Goal: Transaction & Acquisition: Book appointment/travel/reservation

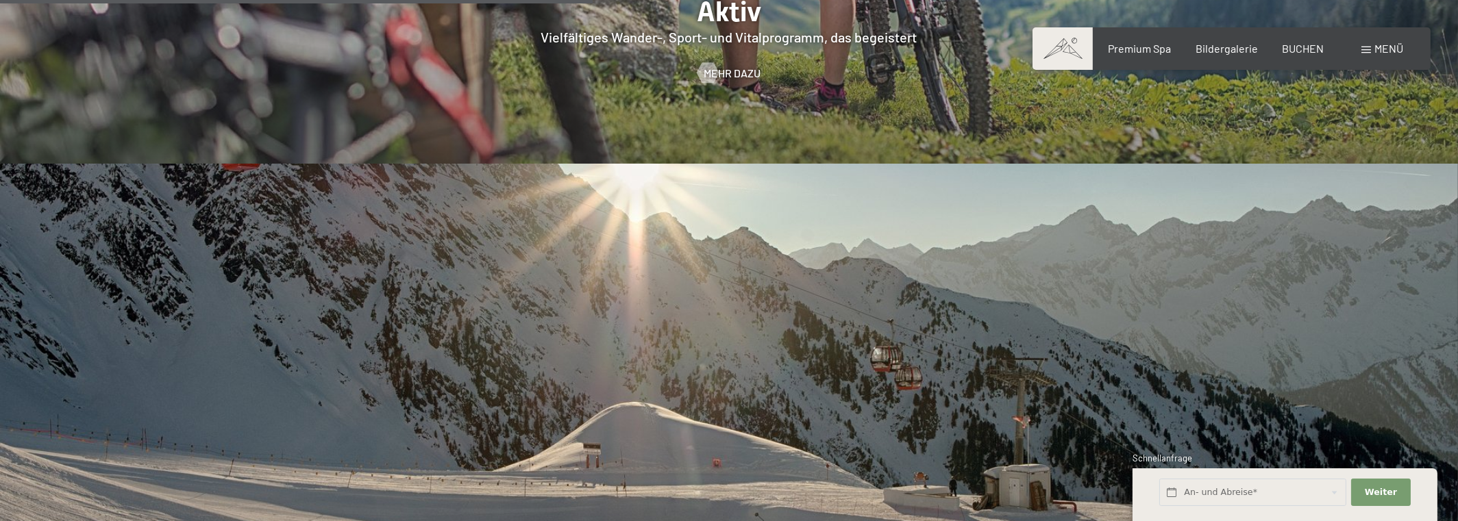
scroll to position [3699, 0]
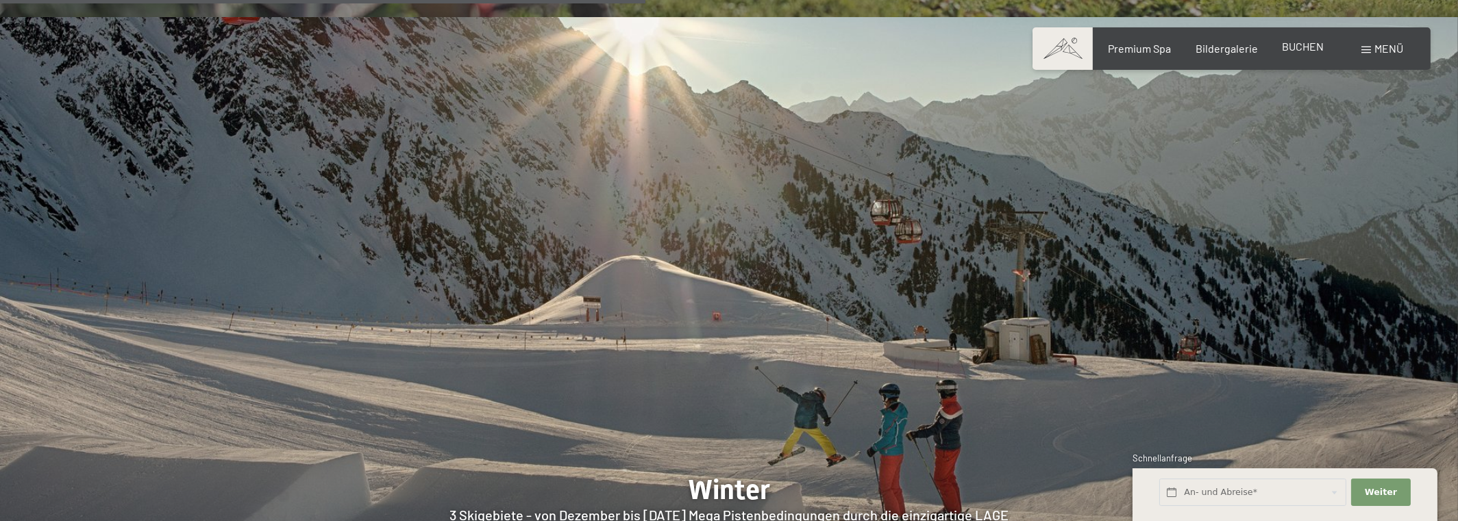
click at [1301, 47] on span "BUCHEN" at bounding box center [1303, 46] width 42 height 13
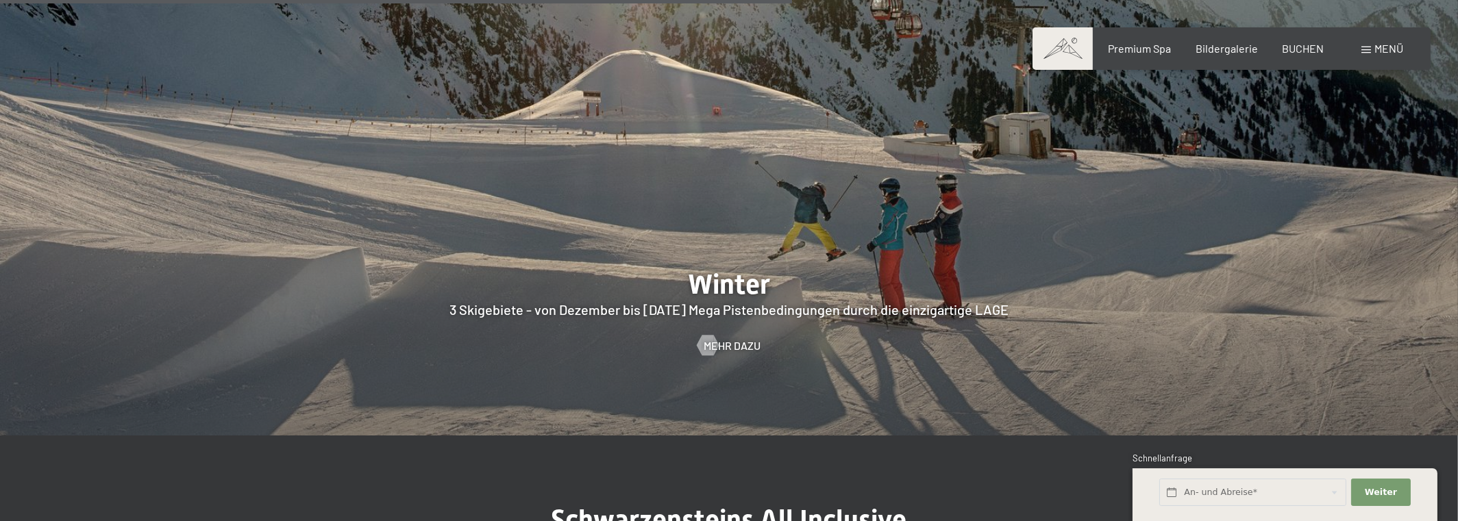
scroll to position [3973, 0]
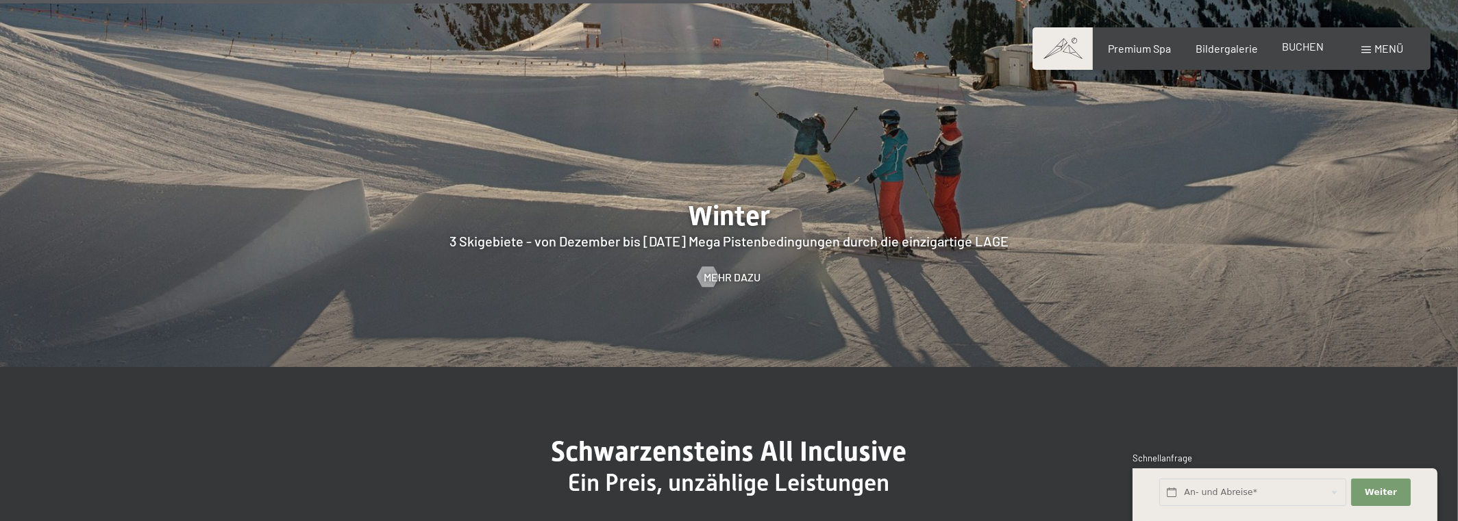
click at [1299, 47] on span "BUCHEN" at bounding box center [1303, 46] width 42 height 13
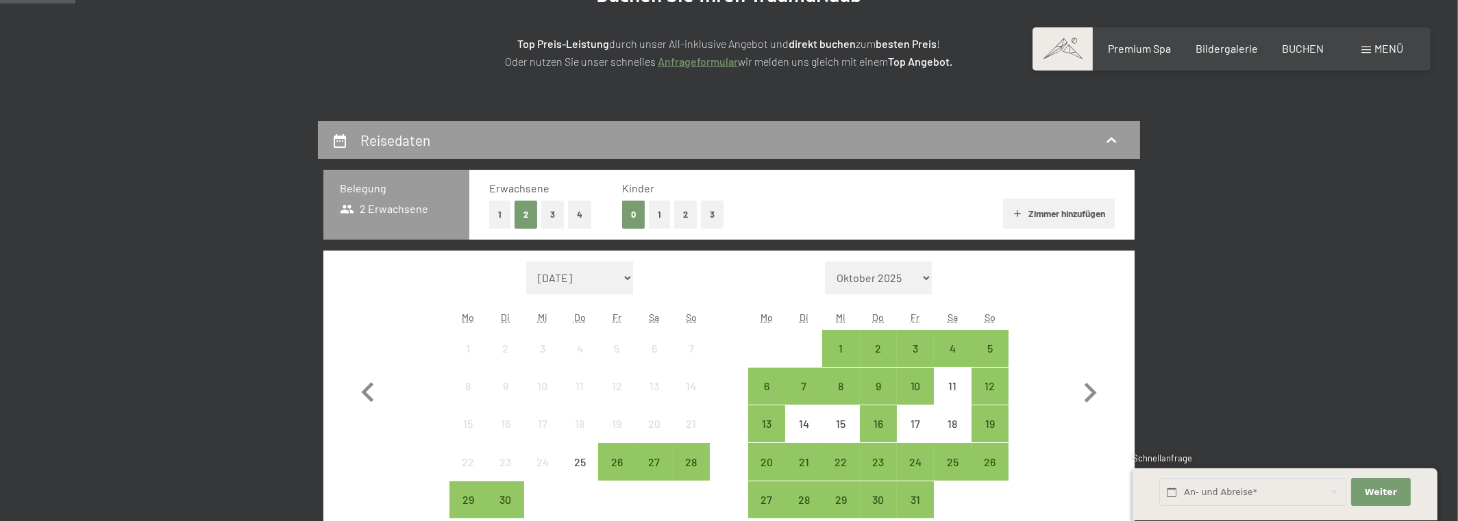
scroll to position [342, 0]
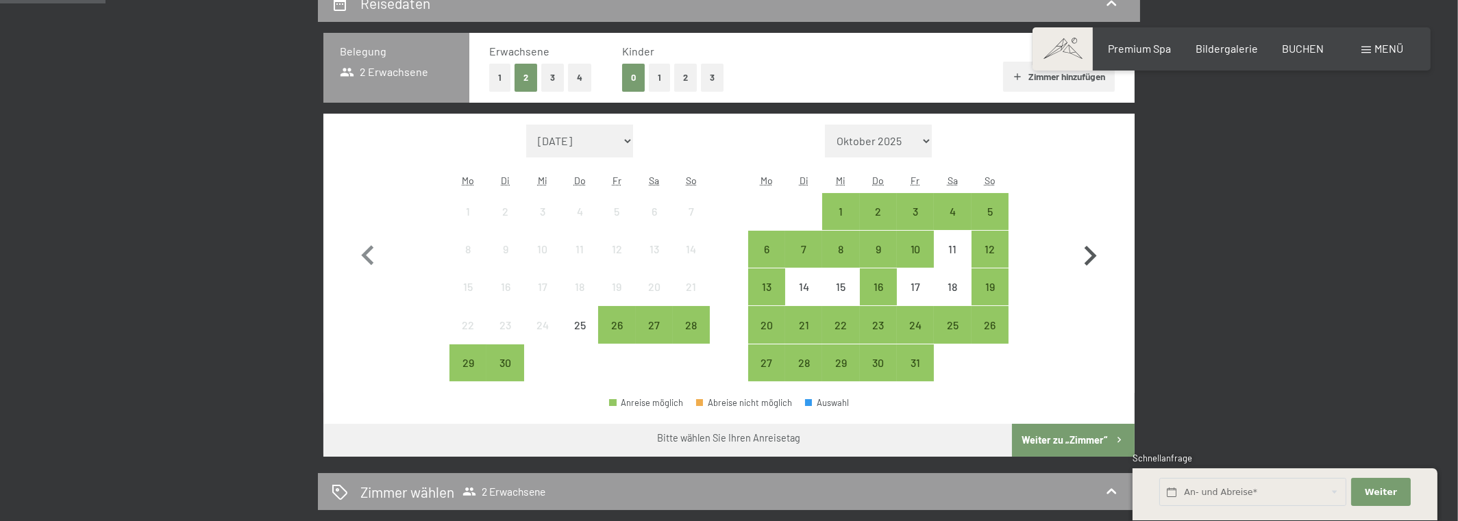
click at [1089, 258] on icon "button" at bounding box center [1090, 256] width 40 height 40
select select "2025-10-01"
select select "2025-11-01"
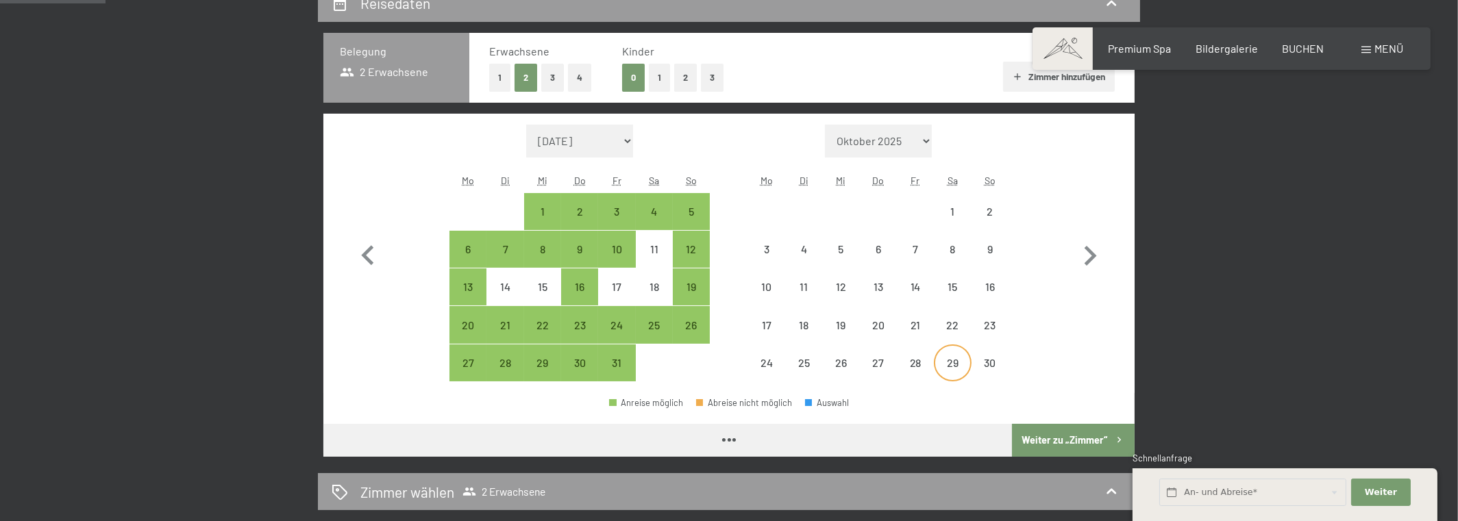
select select "2025-10-01"
select select "2025-11-01"
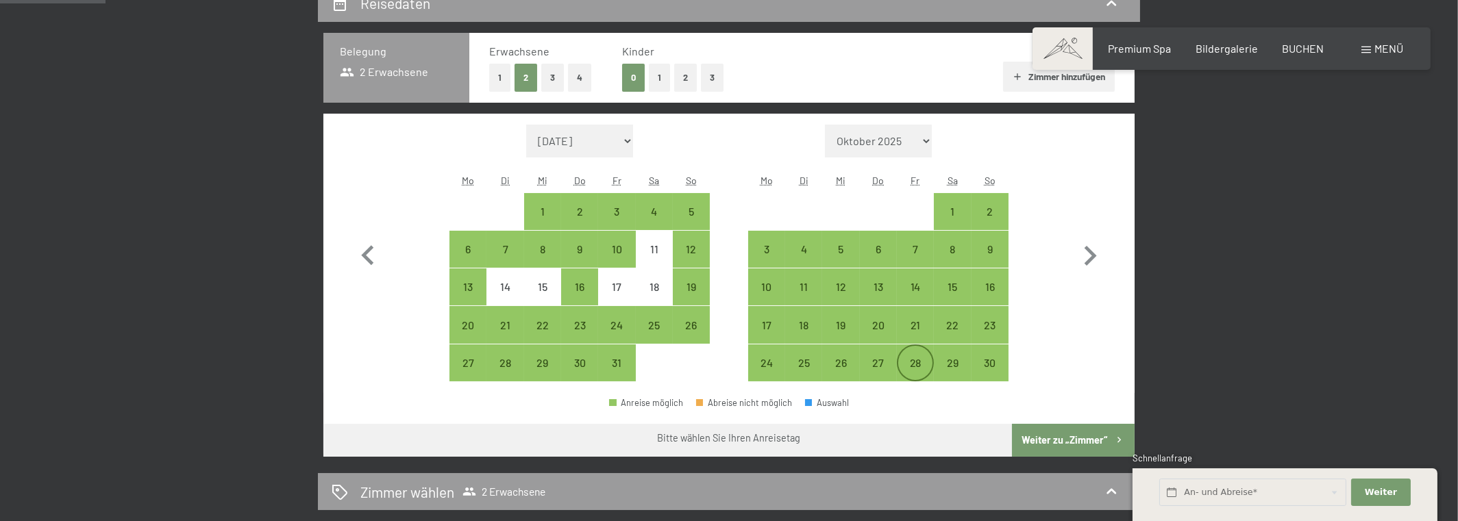
click at [911, 358] on div "28" at bounding box center [915, 375] width 34 height 34
select select "2025-10-01"
select select "2025-11-01"
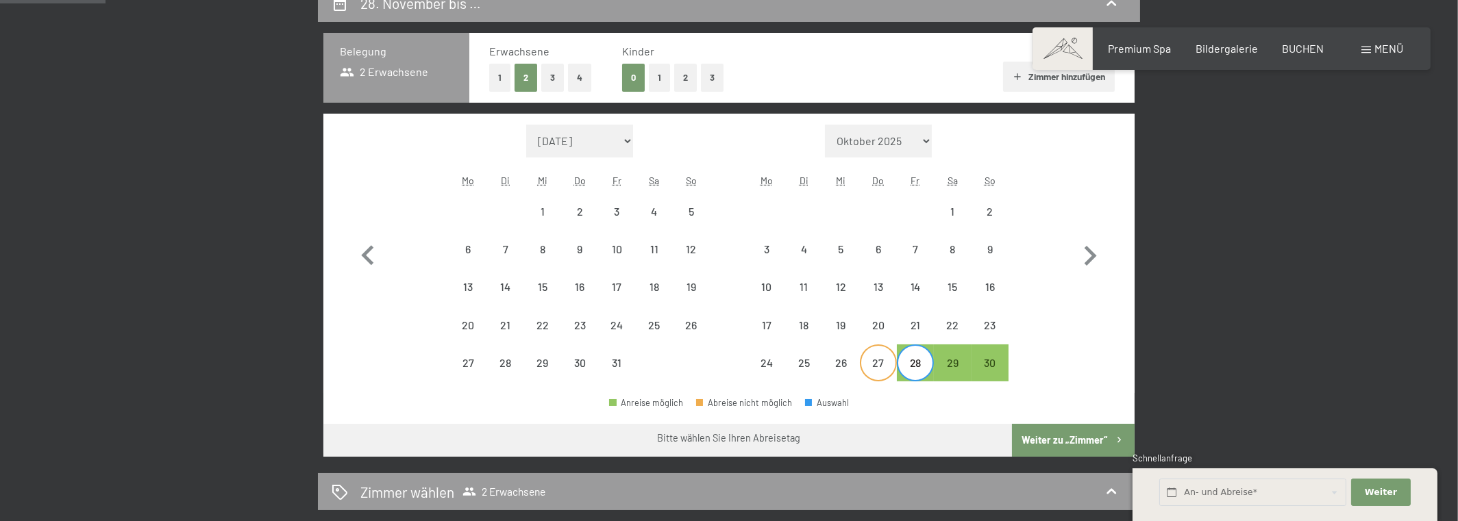
click at [882, 364] on div "27" at bounding box center [878, 375] width 34 height 34
select select "2025-10-01"
select select "2025-11-01"
click at [982, 361] on div "30" at bounding box center [990, 375] width 34 height 34
select select "2025-10-01"
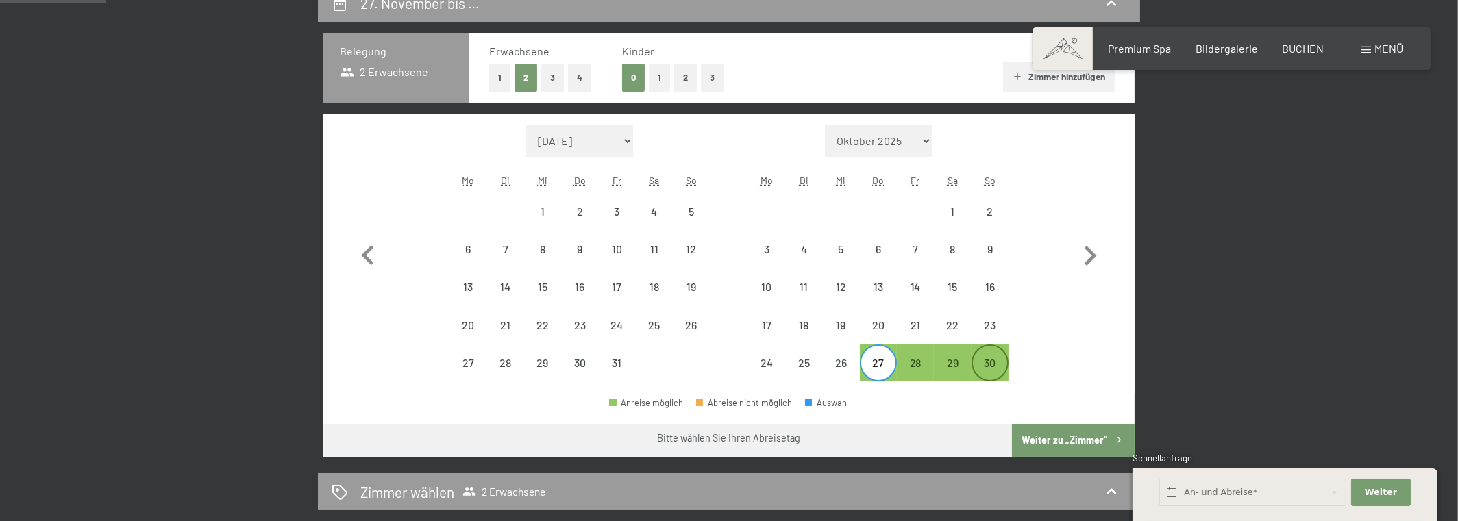
select select "2025-11-01"
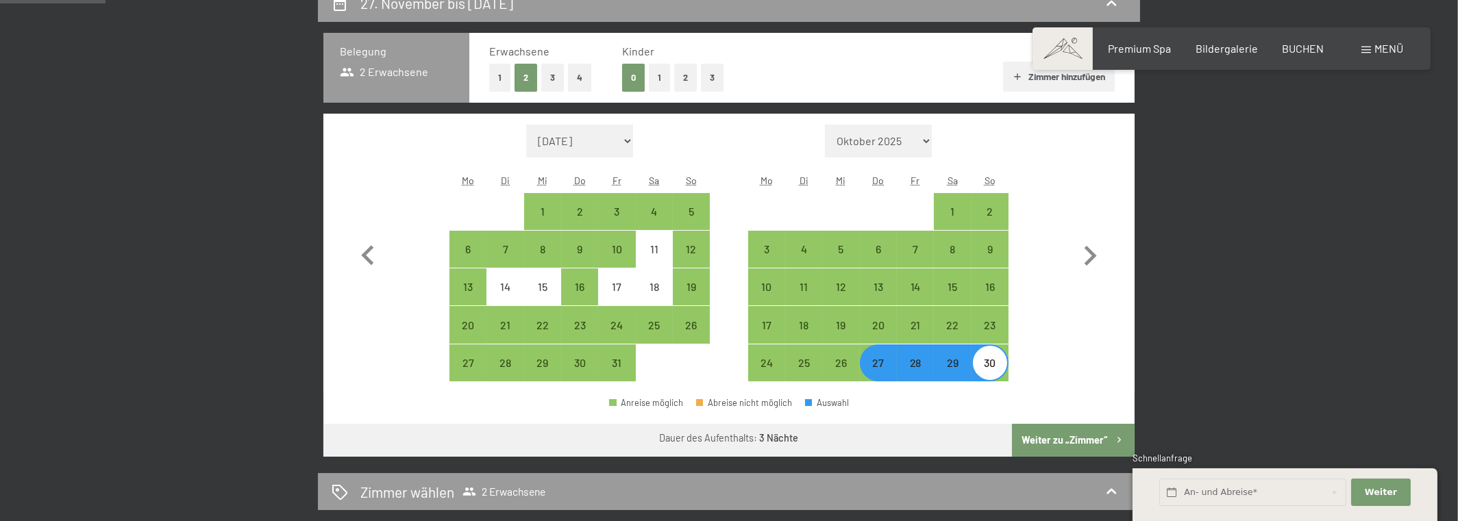
click at [1083, 434] on button "Weiter zu „Zimmer“" at bounding box center [1073, 440] width 123 height 33
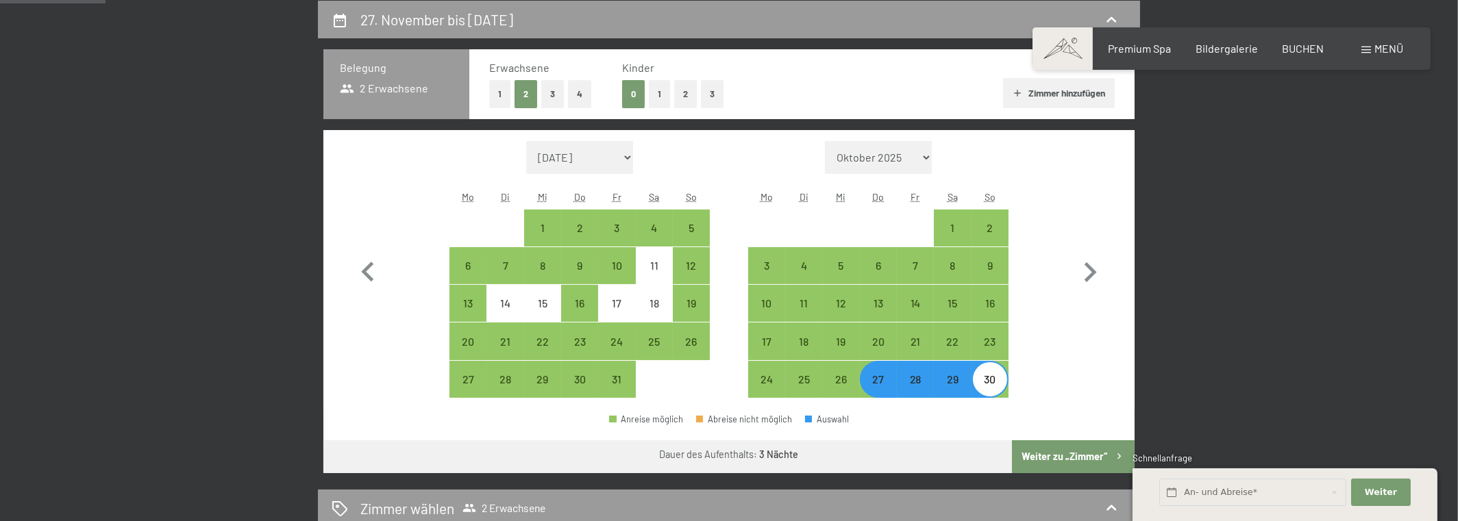
select select "2025-10-01"
select select "2025-11-01"
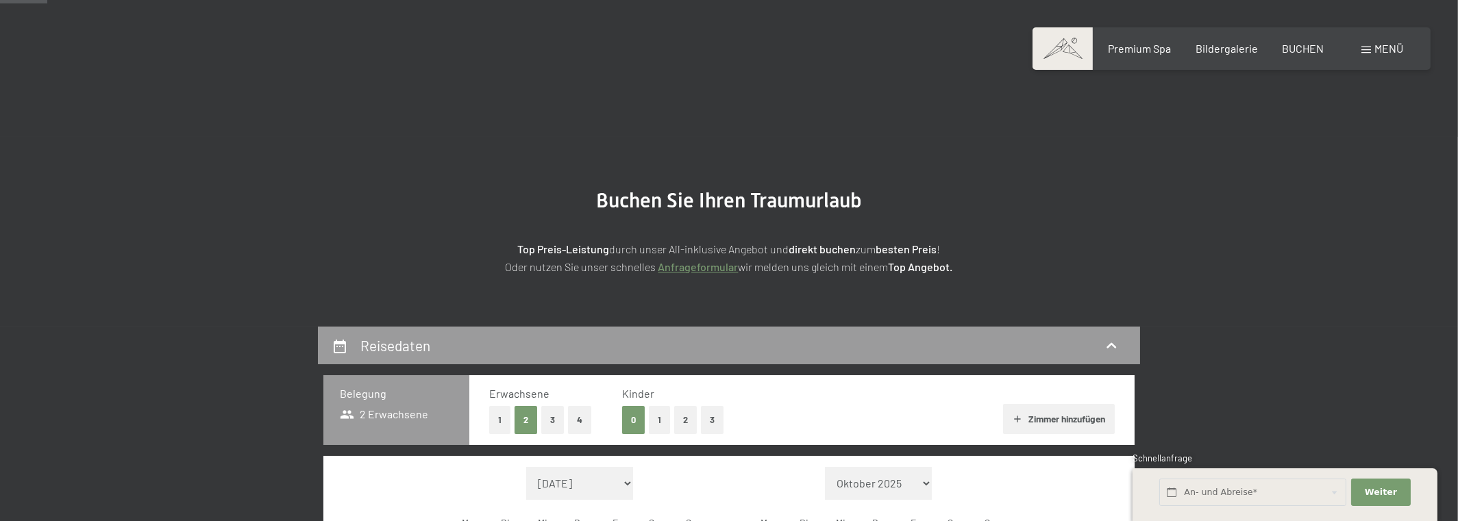
scroll to position [205, 0]
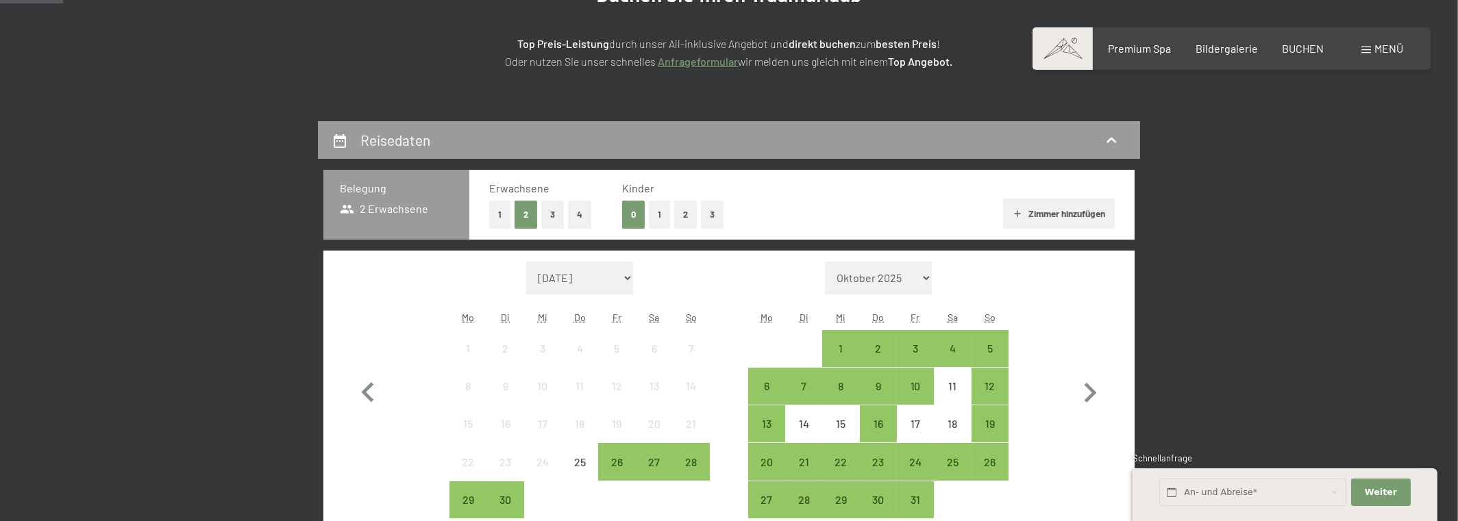
click at [659, 216] on button "1" at bounding box center [659, 215] width 21 height 28
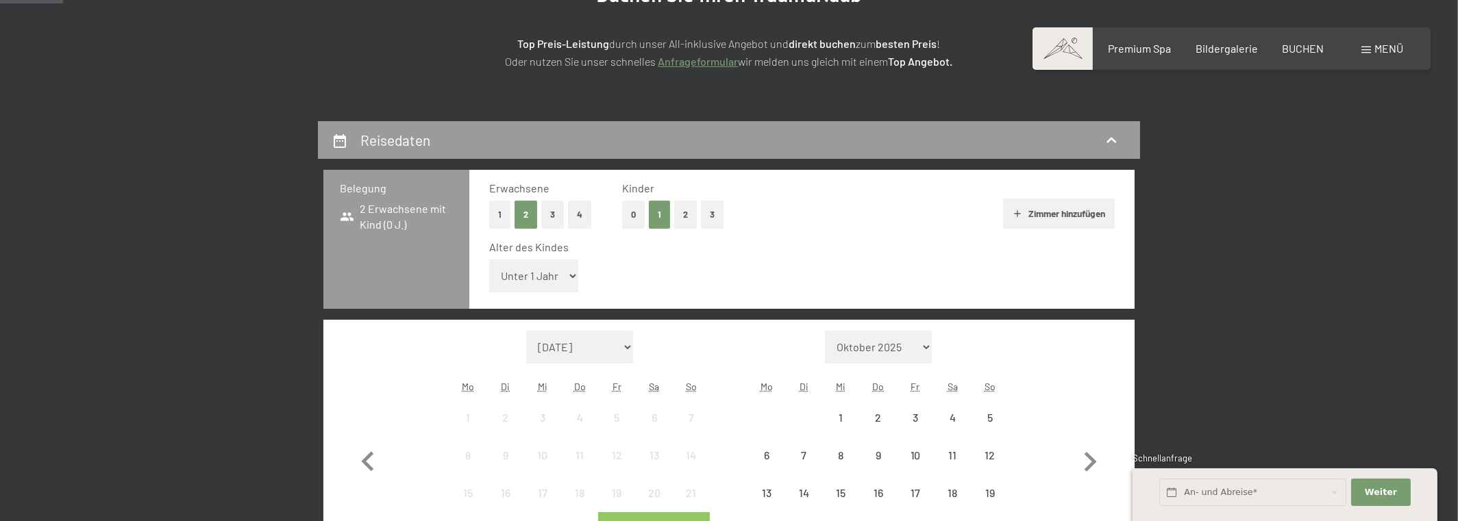
click at [555, 284] on select "Unter 1 Jahr 1 Jahr 2 Jahre 3 Jahre 4 Jahre 5 Jahre 6 Jahre 7 Jahre 8 Jahre 9 J…" at bounding box center [533, 276] width 89 height 33
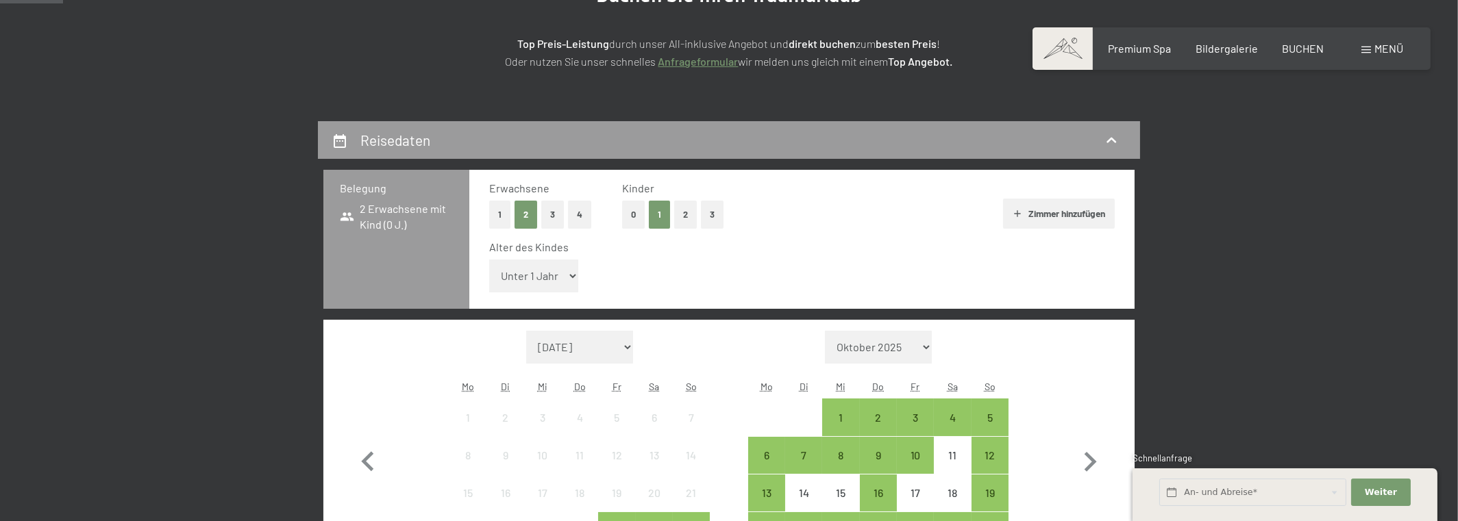
select select "8"
click at [489, 260] on select "Unter 1 Jahr 1 Jahr 2 Jahre 3 Jahre 4 Jahre 5 Jahre 6 Jahre 7 Jahre 8 Jahre 9 J…" at bounding box center [533, 276] width 89 height 33
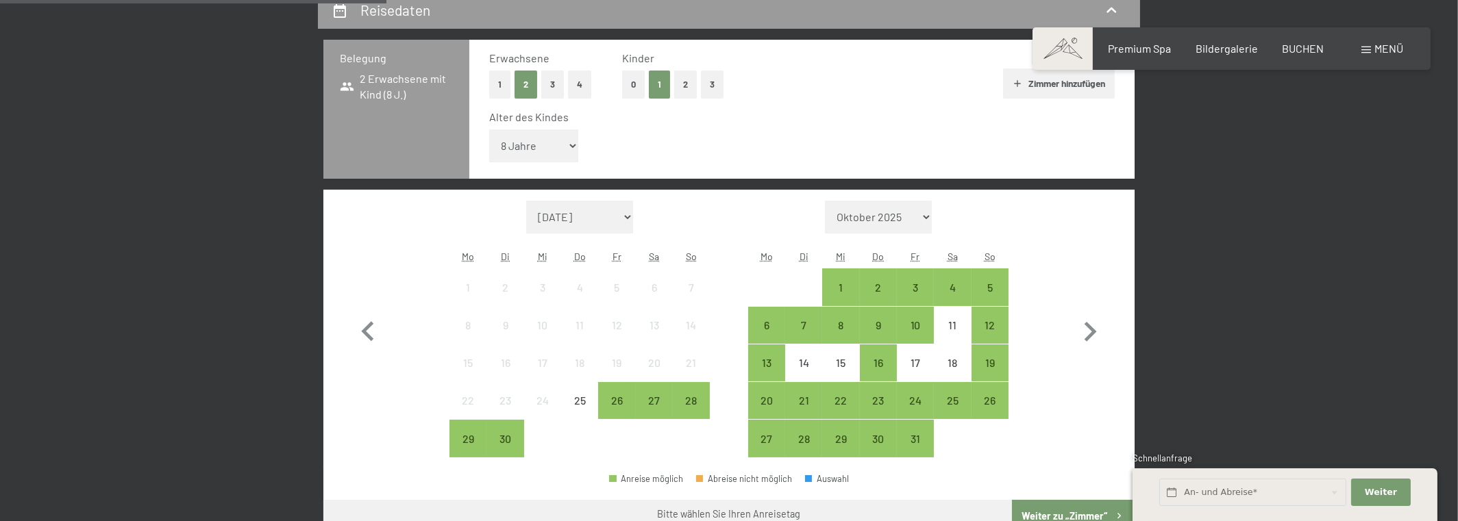
scroll to position [411, 0]
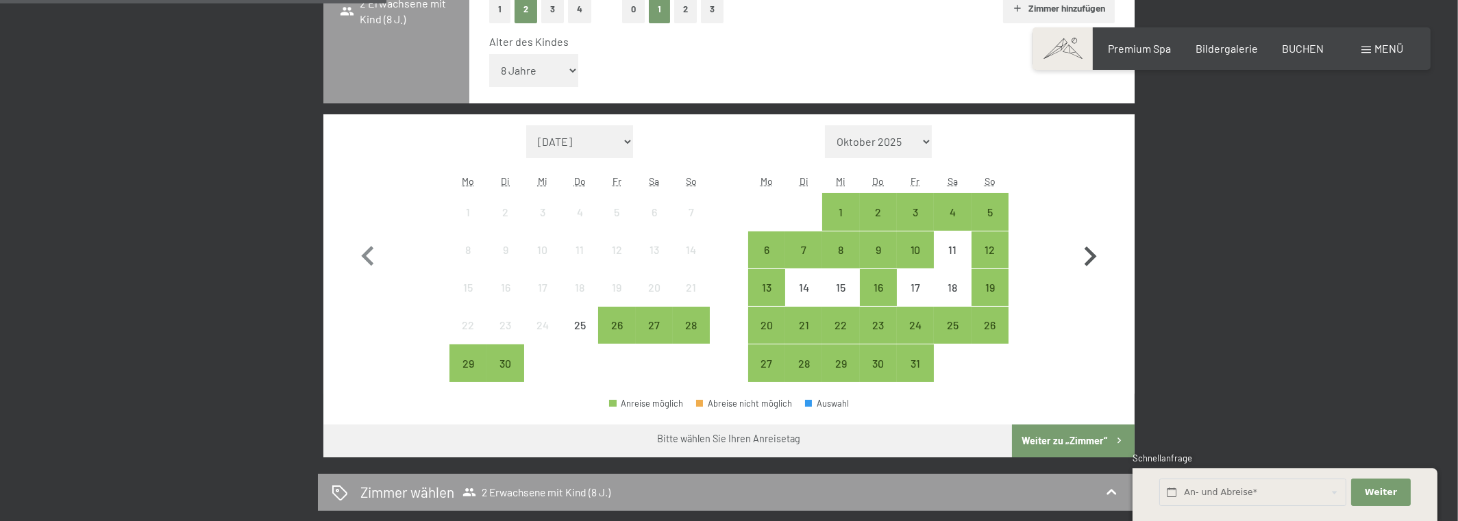
click at [1090, 252] on icon "button" at bounding box center [1090, 257] width 12 height 20
select select "[DATE]"
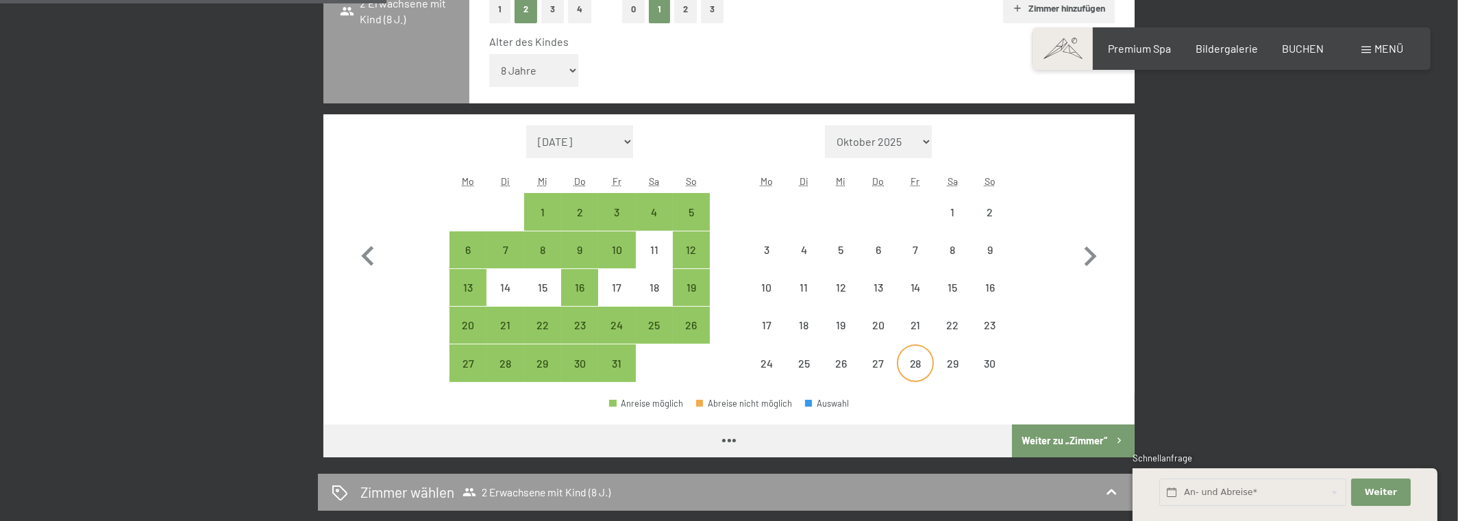
select select "[DATE]"
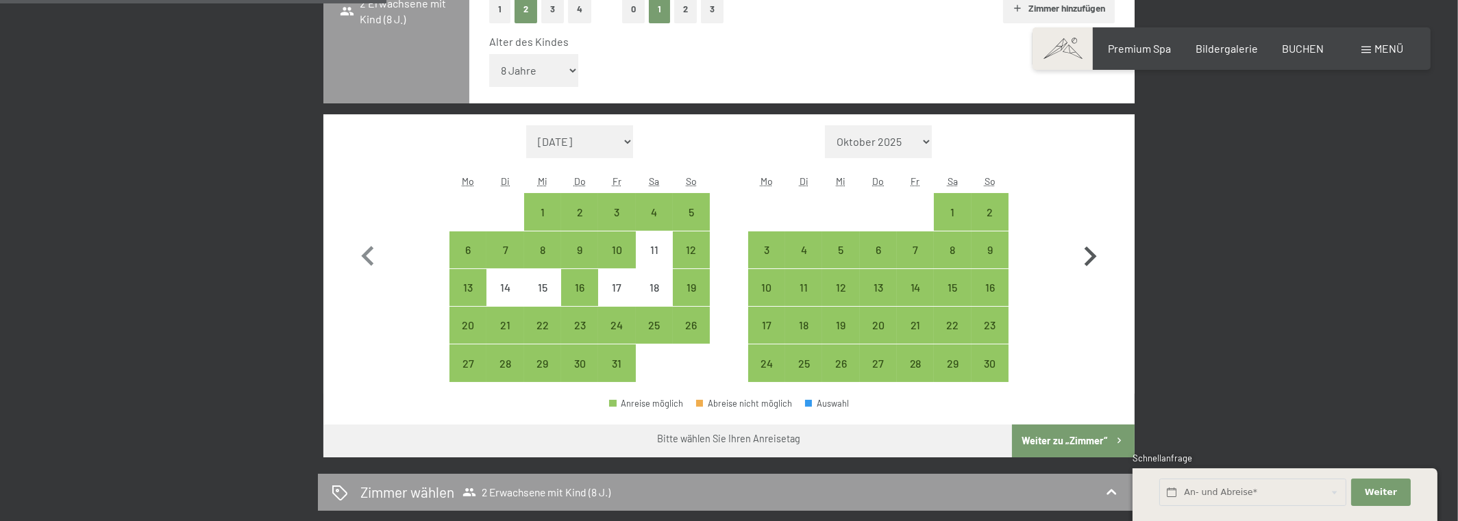
click at [1090, 255] on icon "button" at bounding box center [1090, 257] width 40 height 40
select select "[DATE]"
select select "2025-12-01"
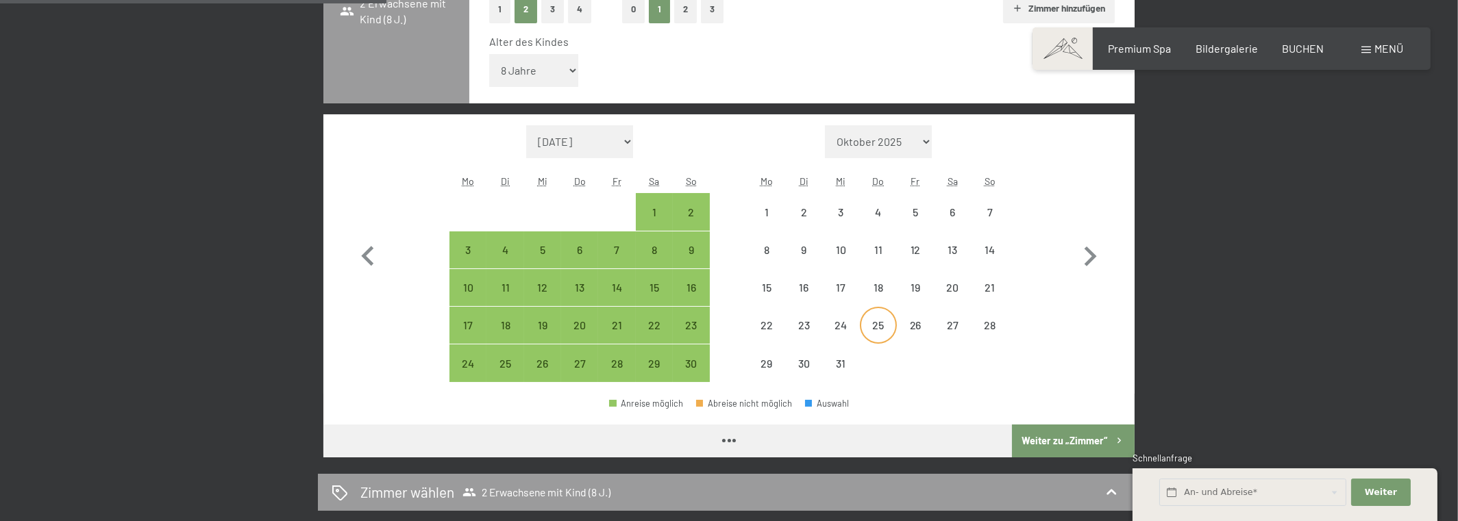
select select "[DATE]"
select select "2025-12-01"
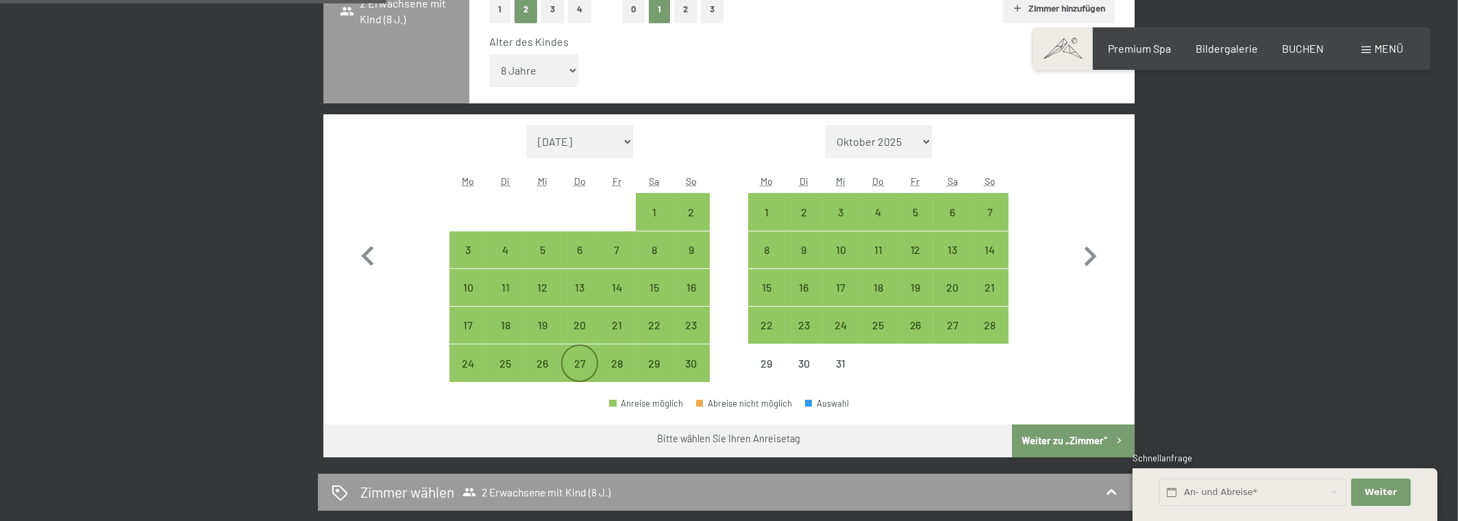
click at [577, 364] on div "27" at bounding box center [579, 375] width 34 height 34
select select "2025-11-01"
select select "2025-12-01"
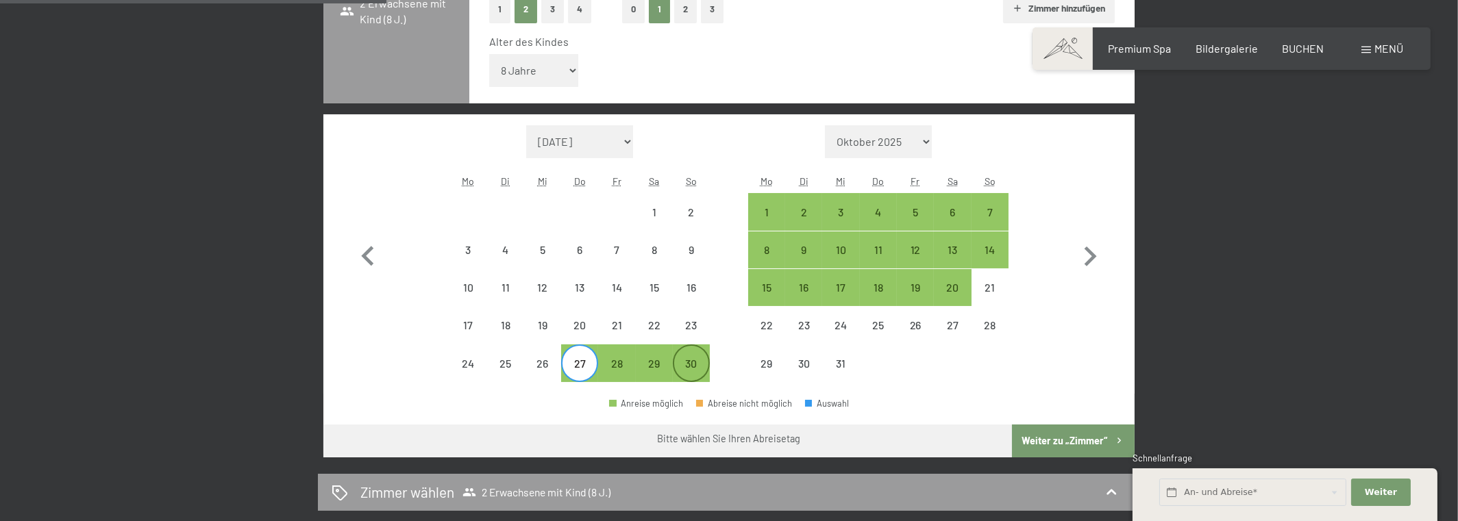
click at [696, 364] on div "30" at bounding box center [691, 375] width 34 height 34
select select "2025-11-01"
select select "2025-12-01"
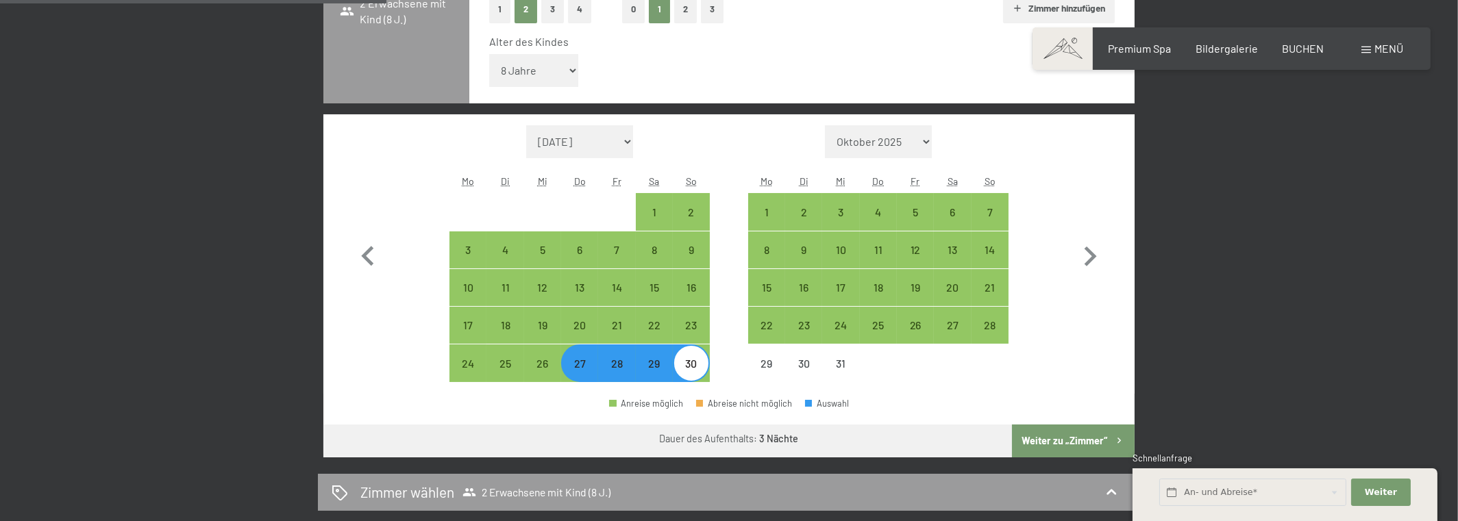
click at [1044, 439] on button "Weiter zu „Zimmer“" at bounding box center [1073, 441] width 123 height 33
select select "2025-11-01"
select select "2025-12-01"
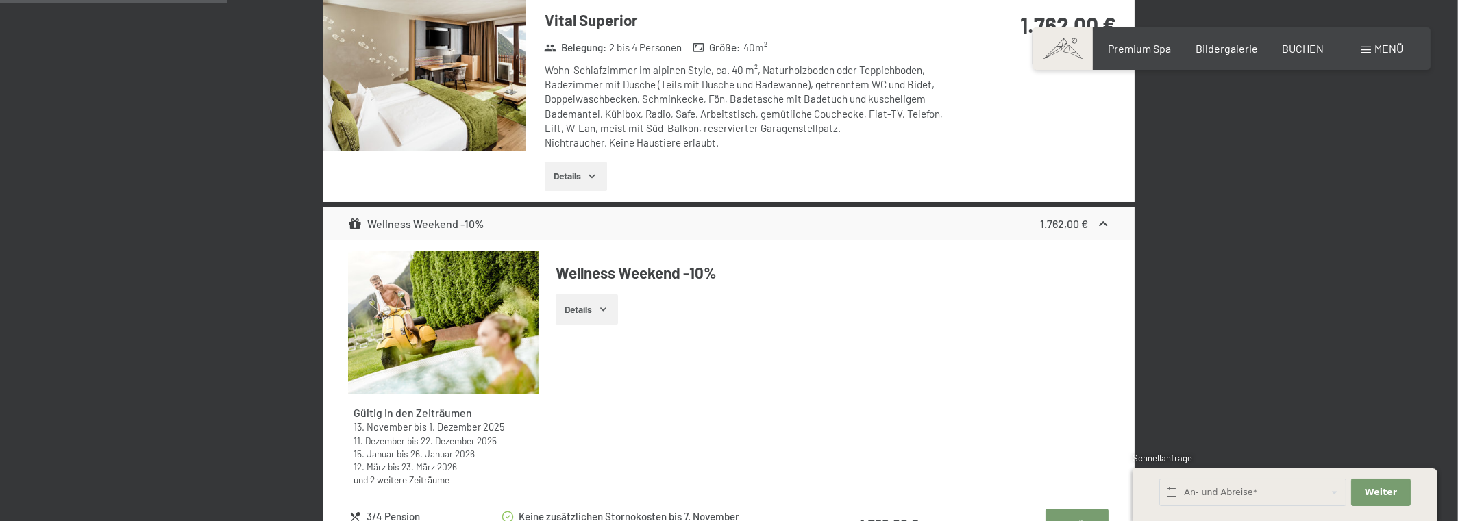
scroll to position [1148, 0]
